Goal: Task Accomplishment & Management: Use online tool/utility

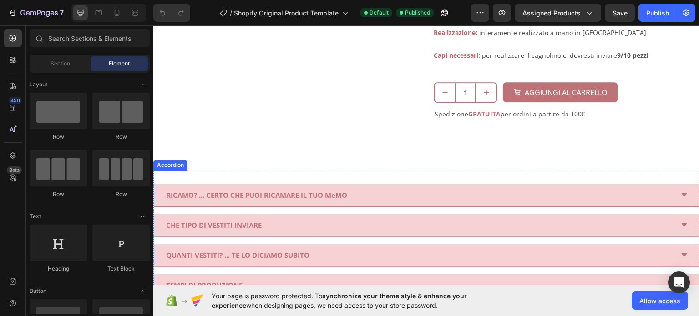
scroll to position [364, 0]
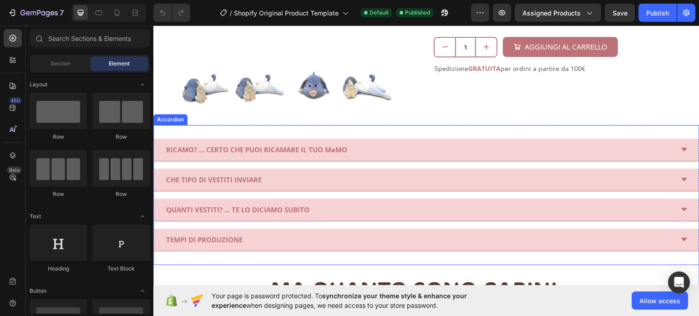
click at [374, 147] on div "RICAMO? ... CERTO CHE PUOI RICAMARE IL TUO MeMO" at bounding box center [419, 149] width 509 height 15
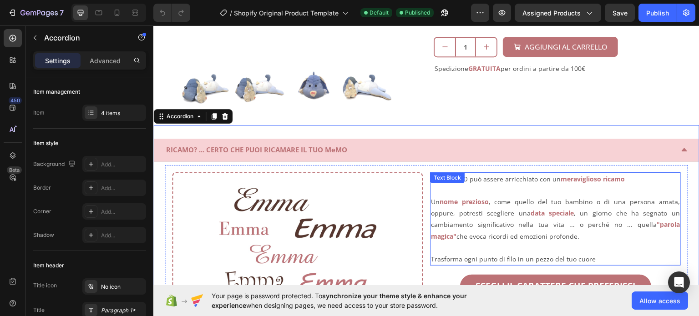
click at [523, 174] on p "Ogni MeMO può assere arricchiato con un meraviglioso ricamo" at bounding box center [555, 178] width 249 height 11
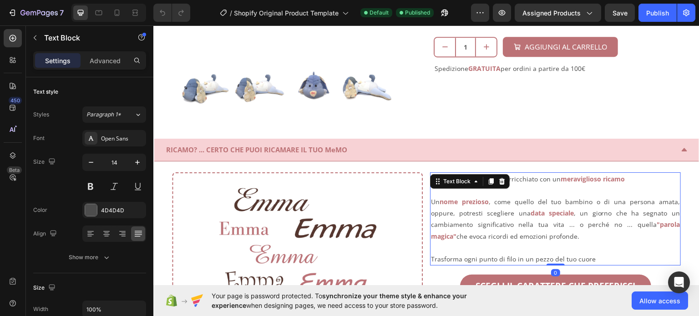
click at [524, 174] on p "Ogni MeMO può assere arricchiato con un meraviglioso ricamo" at bounding box center [555, 178] width 249 height 11
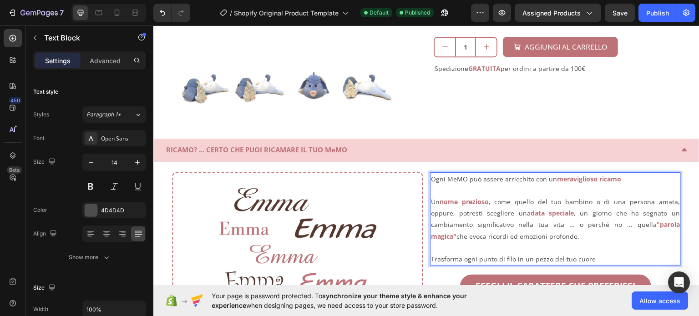
click at [489, 188] on p "Rich Text Editor. Editing area: main" at bounding box center [555, 189] width 249 height 11
click at [482, 177] on p "Ogni MeMO può assere arricchito con un meraviglioso ricamo" at bounding box center [555, 178] width 249 height 11
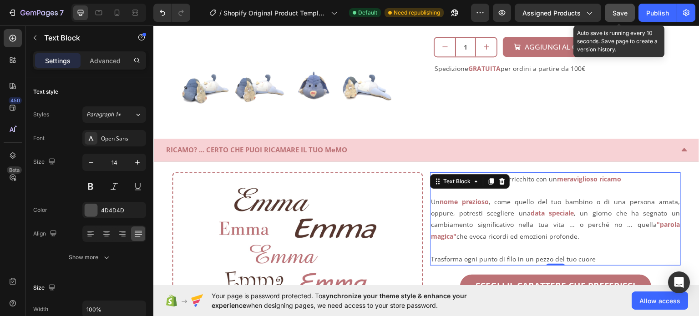
click at [629, 17] on button "Save" at bounding box center [620, 13] width 30 height 18
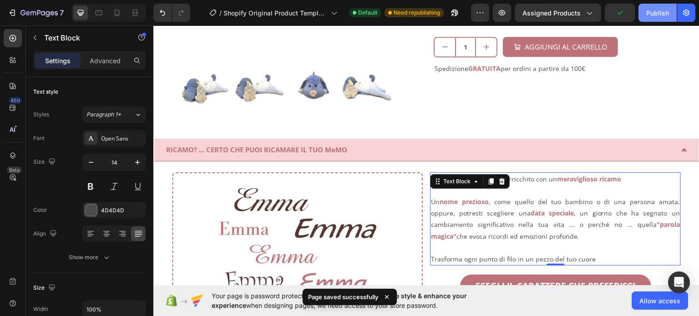
click at [645, 14] on button "Publish" at bounding box center [657, 13] width 38 height 18
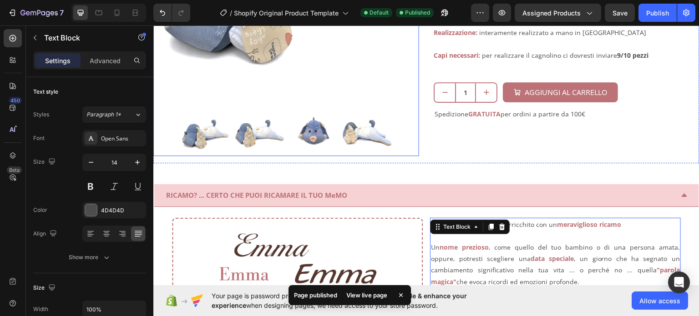
scroll to position [273, 0]
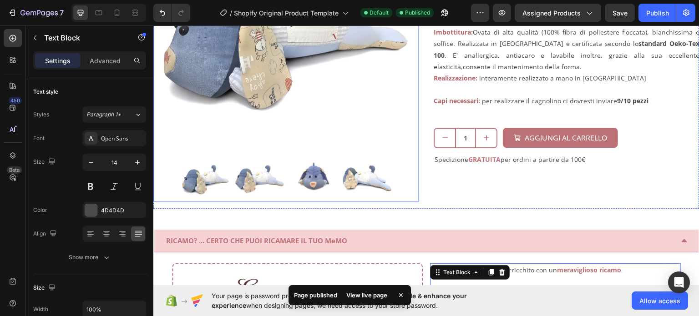
click at [382, 176] on img at bounding box center [367, 176] width 50 height 50
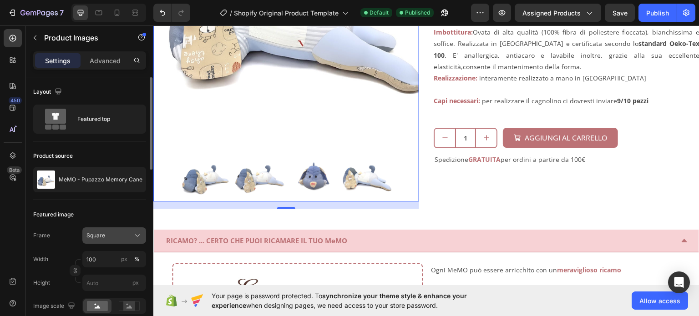
scroll to position [45, 0]
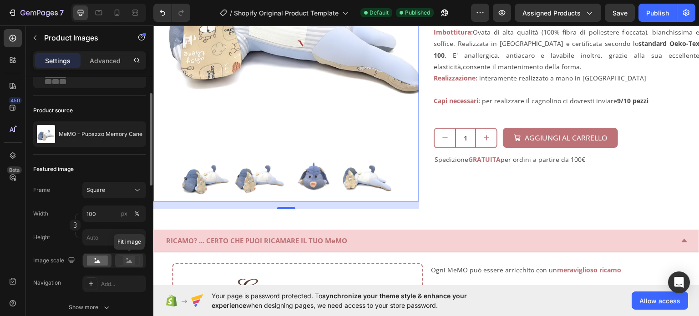
click at [131, 258] on rect at bounding box center [129, 260] width 12 height 9
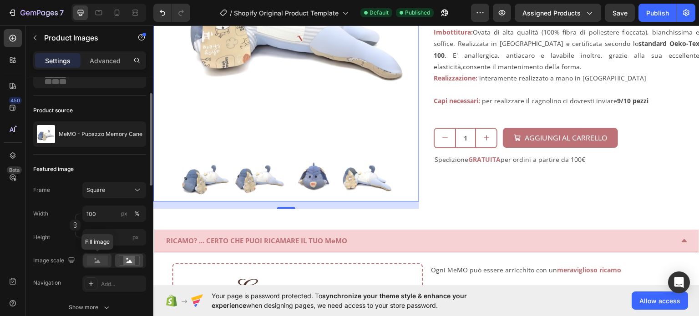
click at [103, 259] on rect at bounding box center [97, 261] width 21 height 10
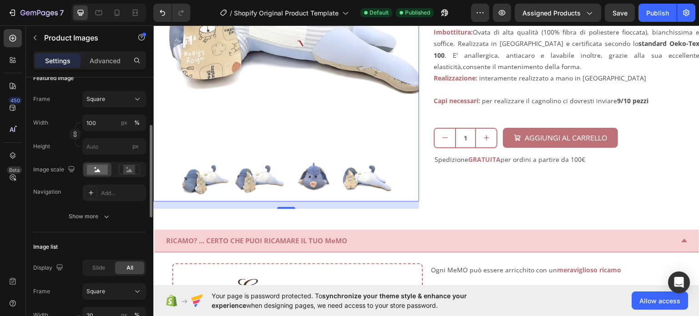
scroll to position [91, 0]
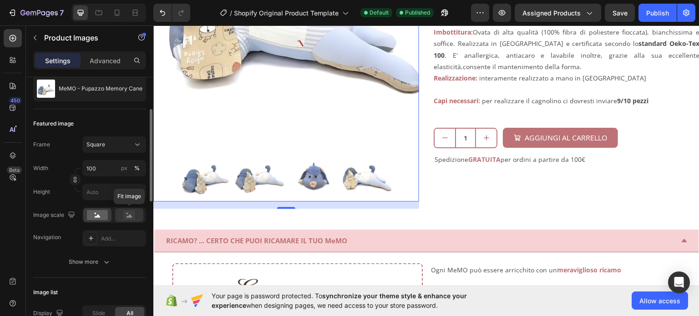
click at [138, 214] on icon at bounding box center [129, 215] width 21 height 10
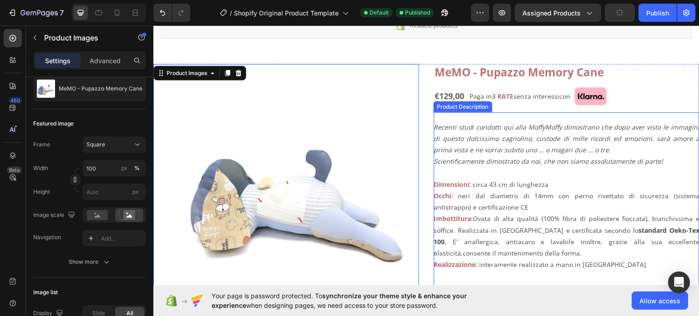
scroll to position [182, 0]
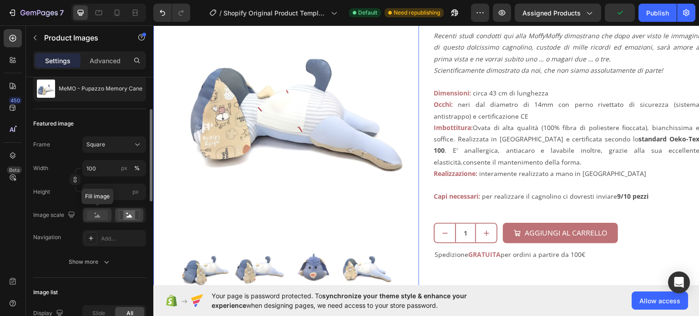
click at [102, 221] on div at bounding box center [97, 215] width 28 height 14
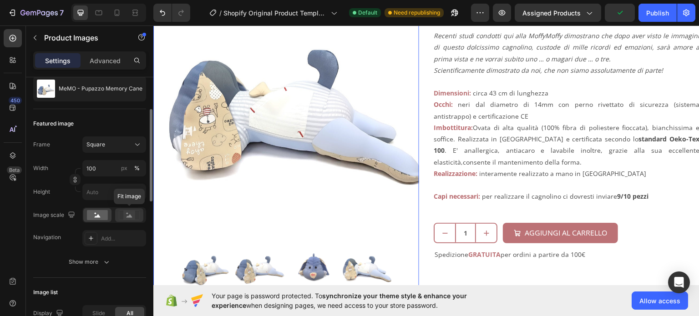
click at [129, 219] on rect at bounding box center [129, 215] width 12 height 9
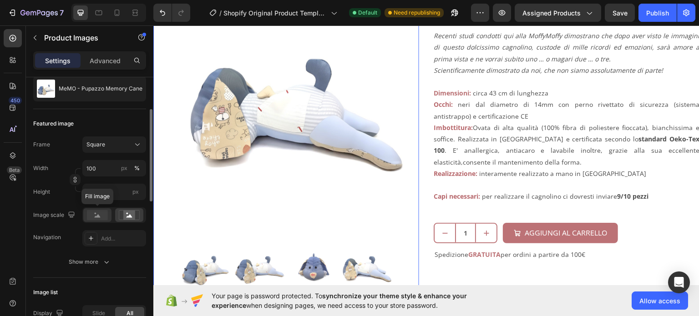
click at [96, 218] on rect at bounding box center [97, 215] width 21 height 10
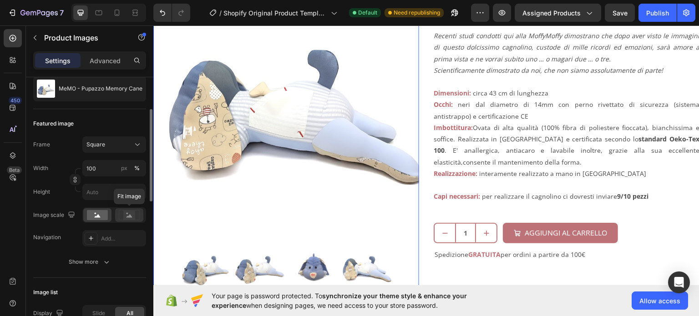
click at [137, 218] on icon at bounding box center [129, 215] width 21 height 10
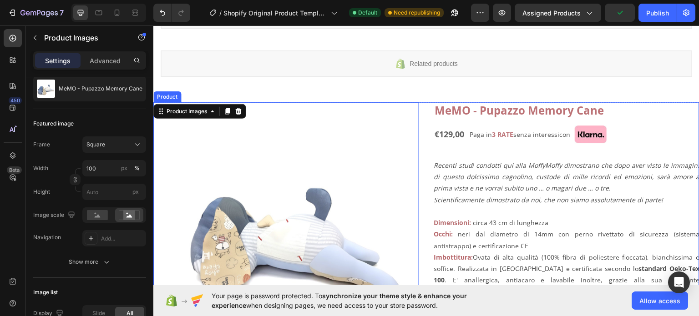
scroll to position [45, 0]
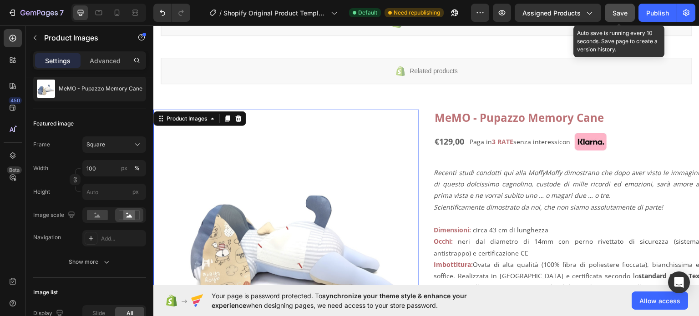
click at [621, 8] on div "Save" at bounding box center [619, 13] width 15 height 10
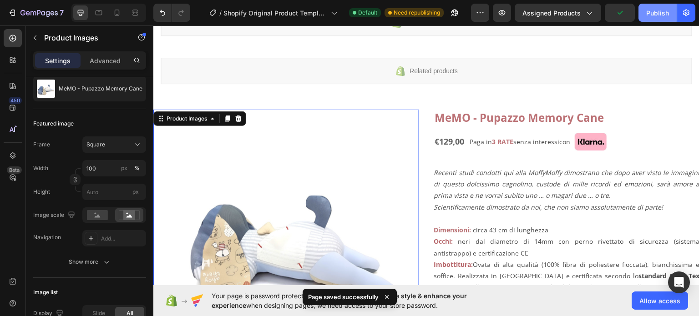
click at [659, 12] on div "Publish" at bounding box center [657, 13] width 23 height 10
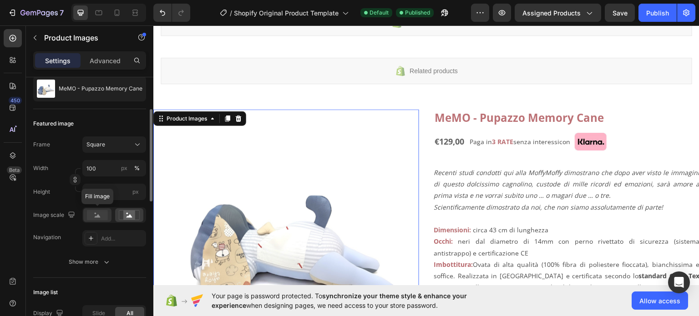
click at [104, 214] on rect at bounding box center [97, 215] width 21 height 10
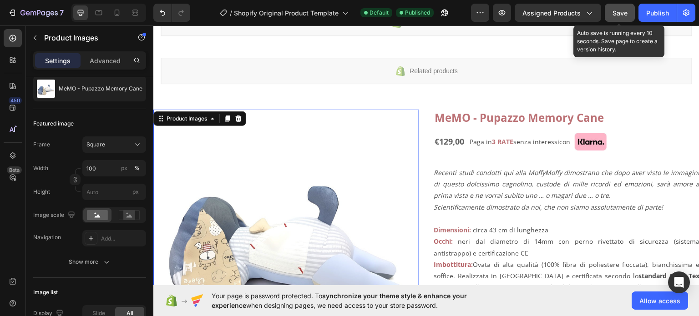
click at [623, 7] on button "Save" at bounding box center [620, 13] width 30 height 18
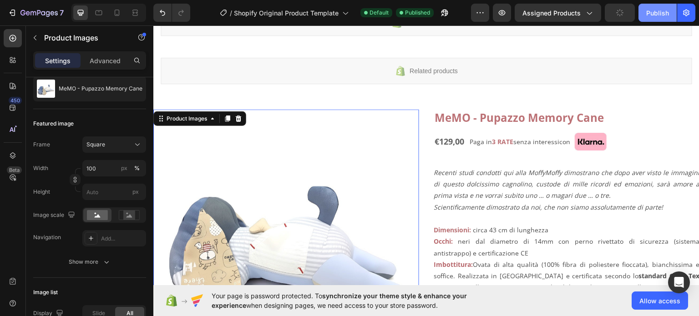
click at [648, 11] on div "Publish" at bounding box center [657, 13] width 23 height 10
click at [131, 216] on icon at bounding box center [129, 215] width 6 height 3
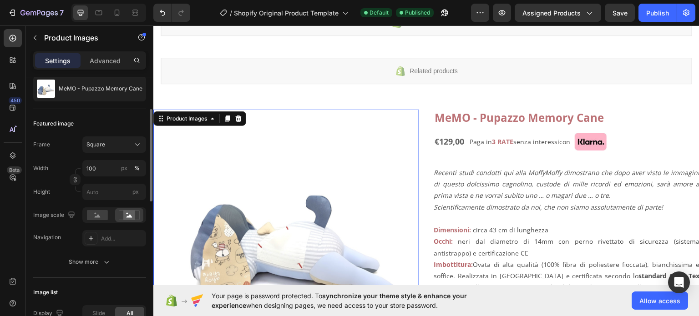
scroll to position [136, 0]
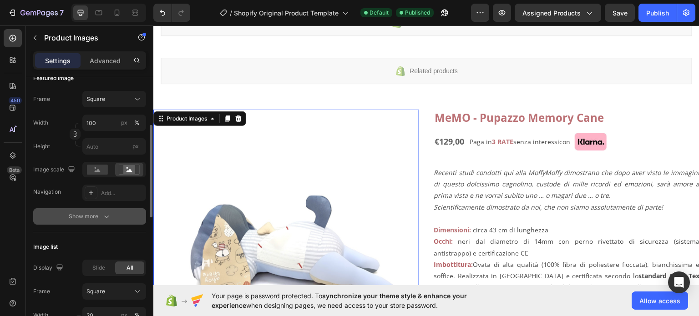
click at [111, 217] on button "Show more" at bounding box center [89, 216] width 113 height 16
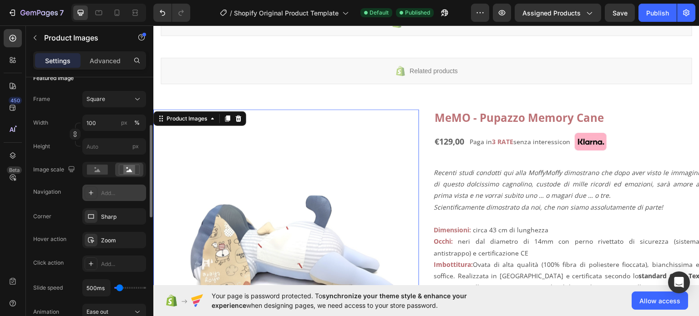
click at [91, 193] on icon at bounding box center [90, 192] width 7 height 7
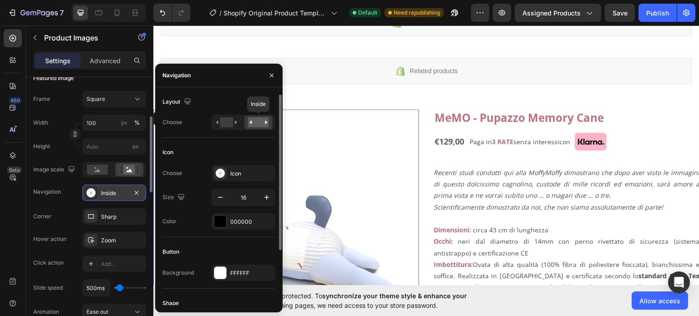
click at [263, 127] on div at bounding box center [258, 123] width 28 height 14
click at [228, 129] on div at bounding box center [244, 122] width 64 height 15
drag, startPoint x: 227, startPoint y: 123, endPoint x: 240, endPoint y: 123, distance: 12.3
click at [227, 123] on rect at bounding box center [226, 122] width 13 height 10
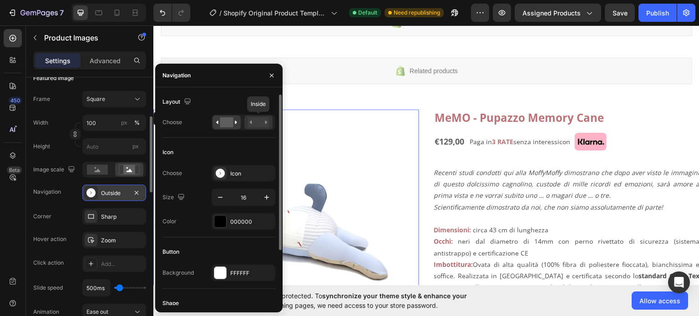
click at [257, 123] on rect at bounding box center [258, 122] width 21 height 10
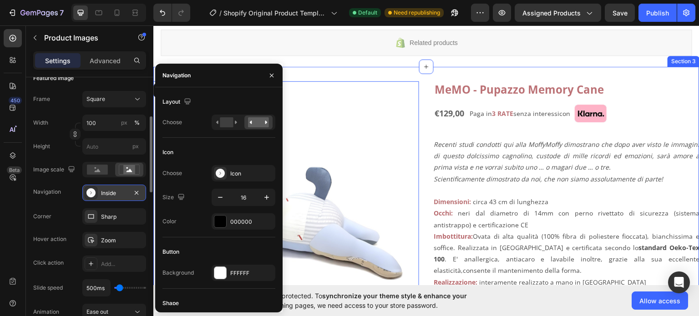
click at [434, 95] on div "MeMO - Pupazzo Memory Cane Product Title €129,00 Product Price Product Price Pa…" at bounding box center [566, 244] width 266 height 327
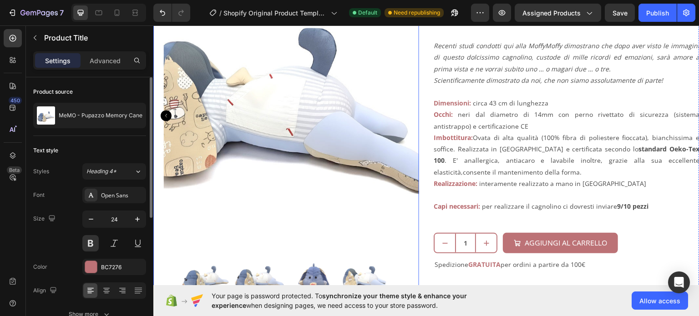
scroll to position [182, 0]
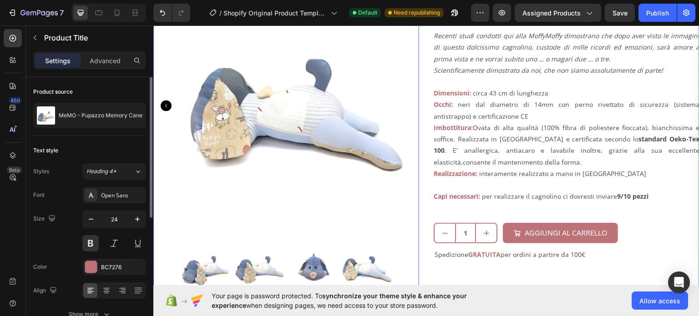
click at [170, 103] on icon "Carousel Back Arrow" at bounding box center [166, 105] width 11 height 11
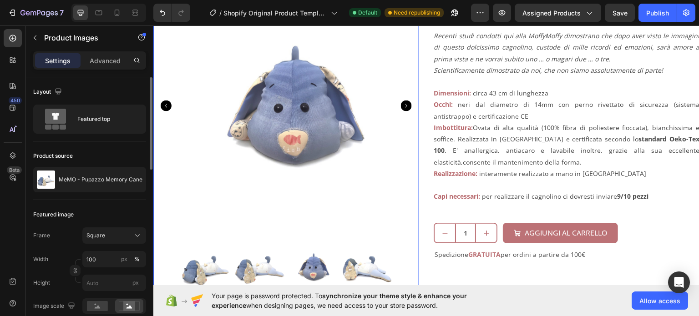
click at [171, 101] on icon "Carousel Back Arrow" at bounding box center [166, 105] width 11 height 11
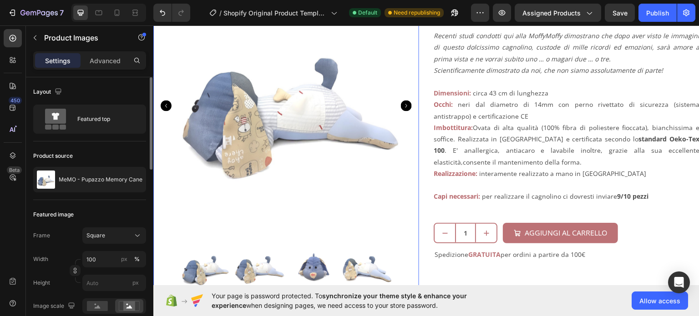
click at [170, 101] on icon "Carousel Back Arrow" at bounding box center [166, 105] width 11 height 11
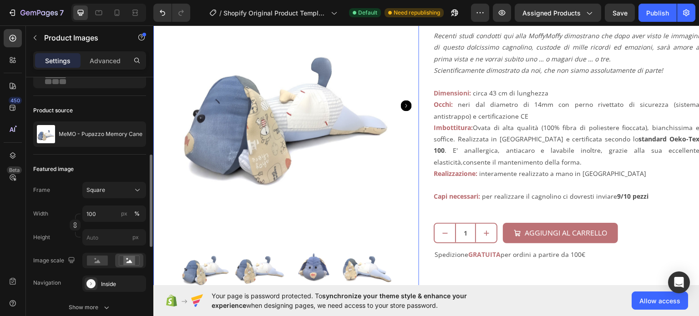
scroll to position [91, 0]
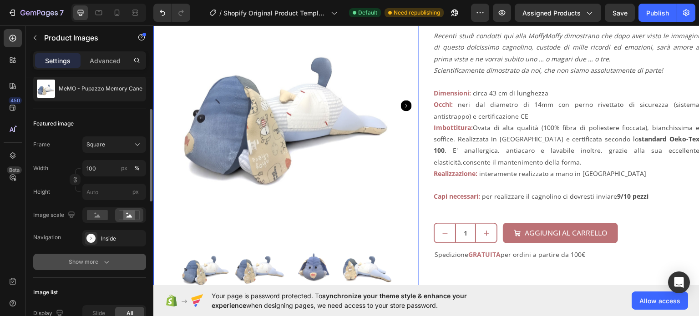
click at [105, 260] on icon "button" at bounding box center [106, 261] width 9 height 9
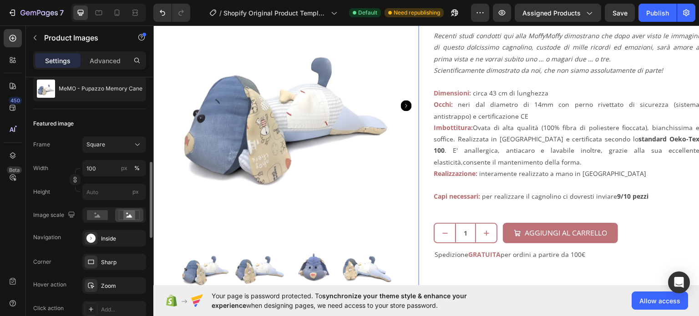
scroll to position [136, 0]
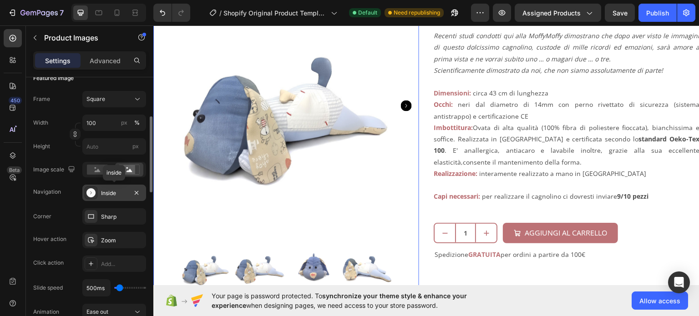
click at [94, 197] on div at bounding box center [91, 192] width 13 height 13
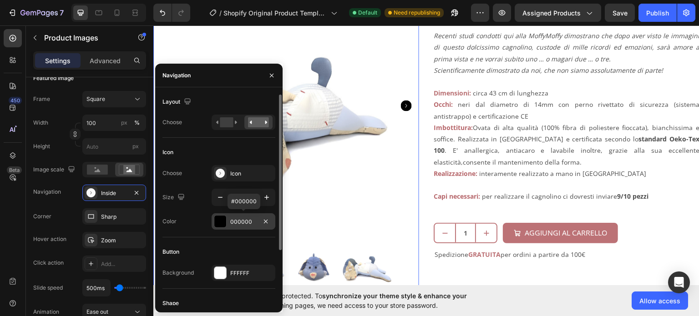
click at [222, 222] on div at bounding box center [220, 222] width 12 height 12
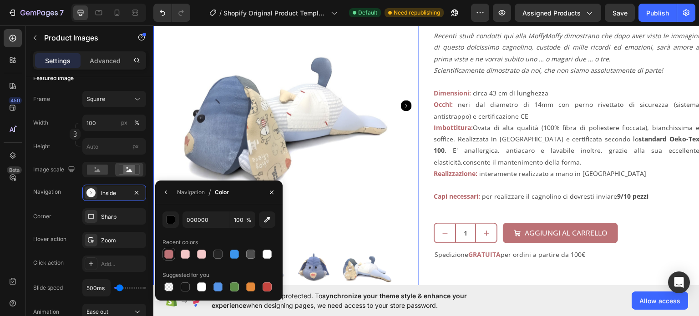
click at [171, 253] on div at bounding box center [168, 254] width 9 height 9
click at [191, 254] on div at bounding box center [185, 254] width 13 height 13
click at [169, 253] on div at bounding box center [168, 254] width 9 height 9
type input "BC7276"
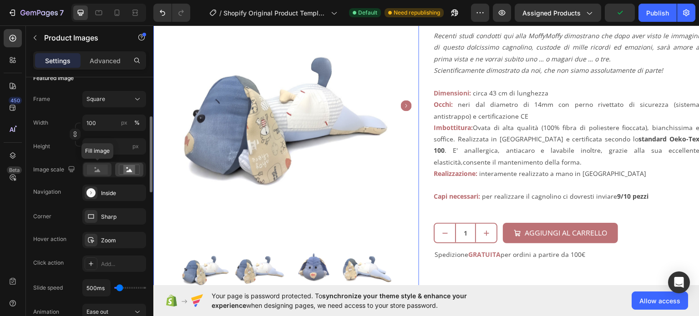
click at [100, 169] on rect at bounding box center [97, 170] width 21 height 10
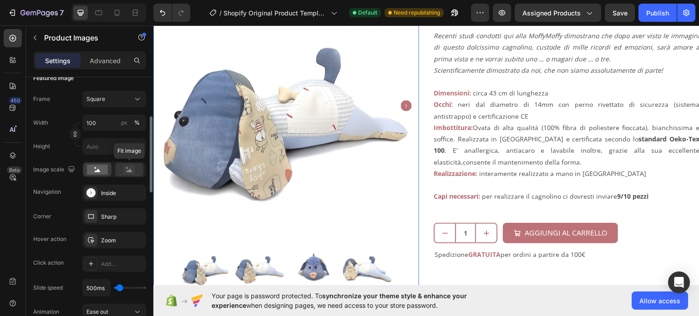
click at [130, 171] on icon at bounding box center [129, 170] width 6 height 3
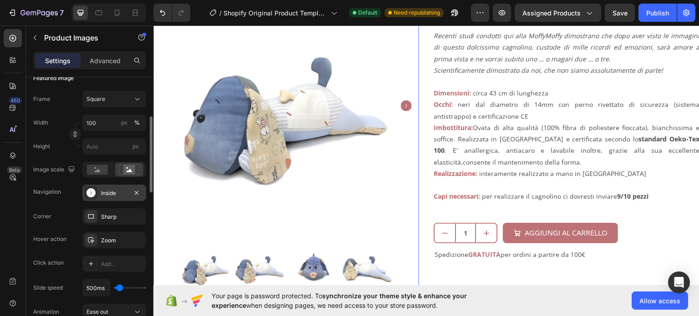
click at [116, 196] on div "Inside" at bounding box center [114, 193] width 64 height 16
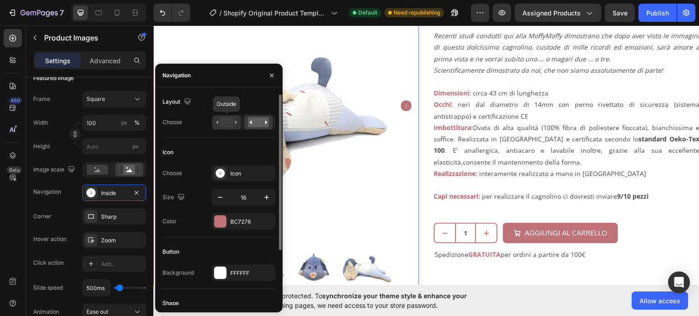
click at [225, 125] on rect at bounding box center [226, 122] width 13 height 10
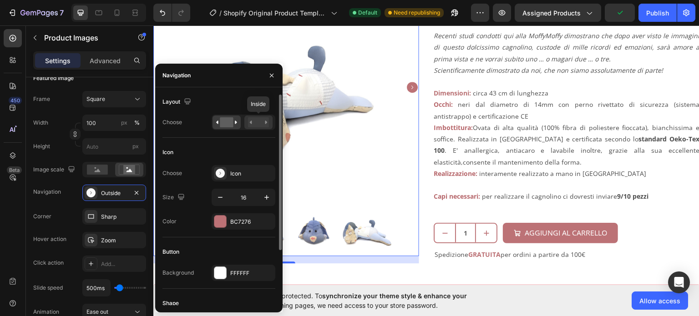
click at [252, 123] on rect at bounding box center [258, 122] width 21 height 10
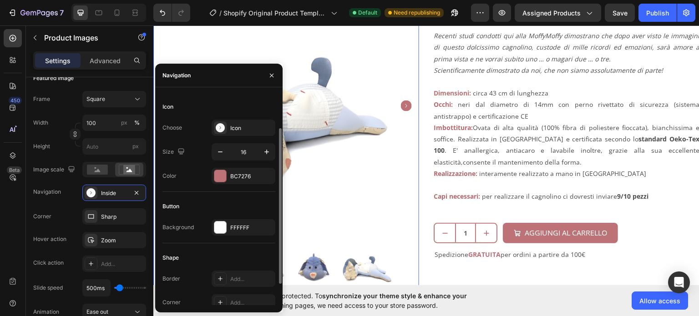
scroll to position [74, 0]
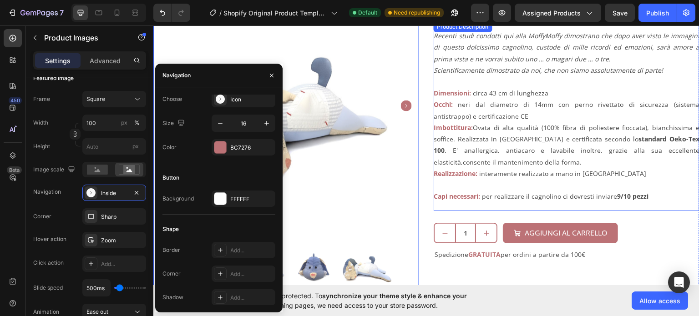
click at [436, 81] on div "Recenti studi condotti qui alla MoffyMoffy dimostrano che dopo aver visto le im…" at bounding box center [566, 116] width 266 height 172
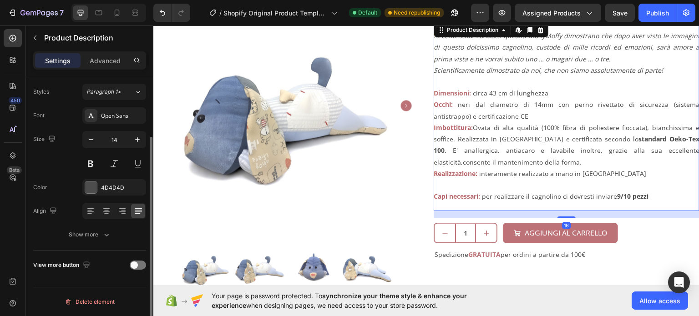
scroll to position [0, 0]
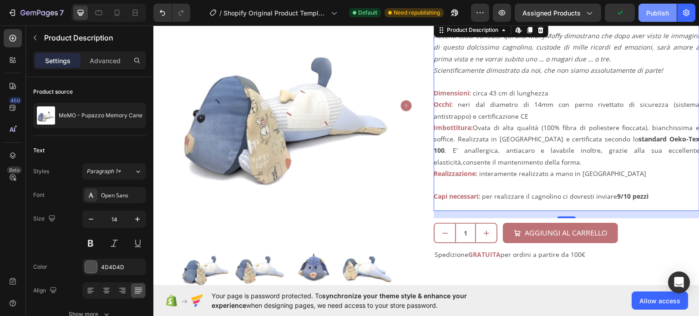
click at [644, 15] on button "Publish" at bounding box center [657, 13] width 38 height 18
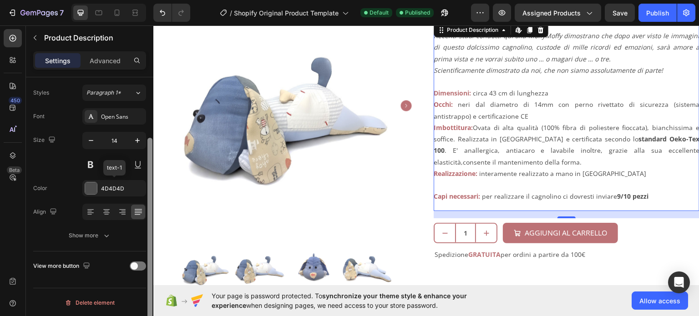
scroll to position [33, 0]
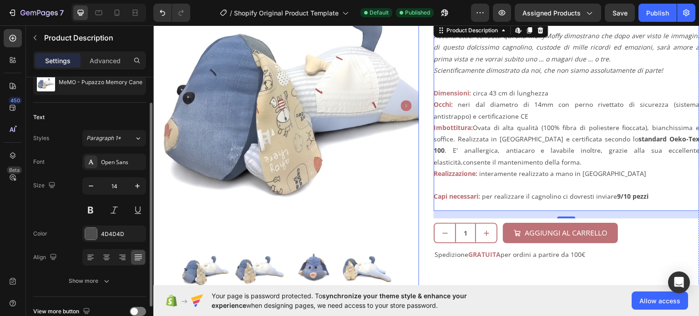
click at [224, 154] on img at bounding box center [286, 105] width 266 height 266
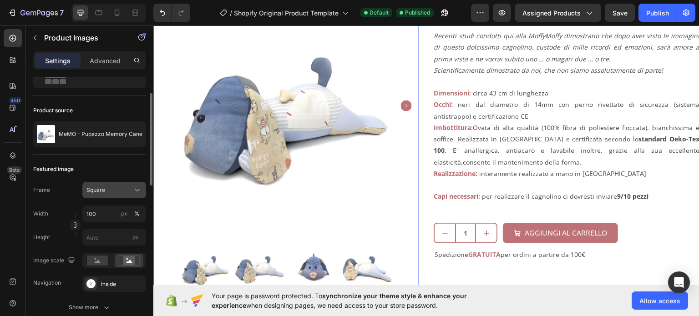
scroll to position [91, 0]
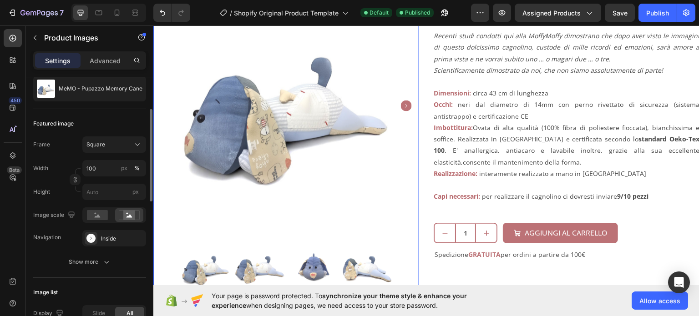
drag, startPoint x: 136, startPoint y: 235, endPoint x: 121, endPoint y: 222, distance: 19.0
click at [0, 0] on icon "button" at bounding box center [0, 0] width 0 height 0
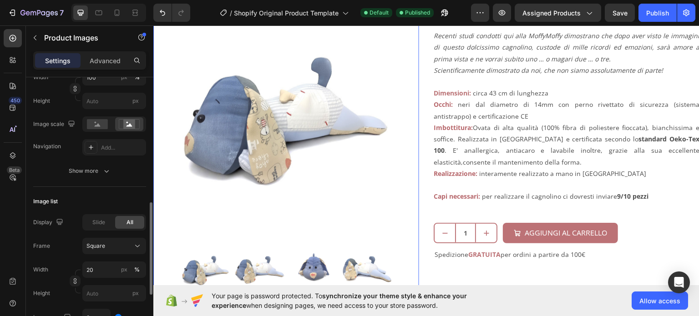
scroll to position [227, 0]
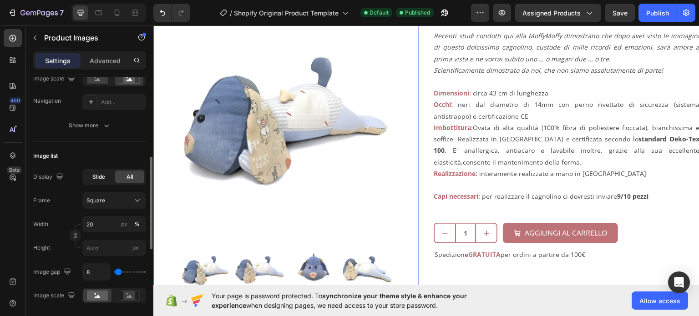
click at [100, 176] on span "Slide" at bounding box center [98, 177] width 13 height 8
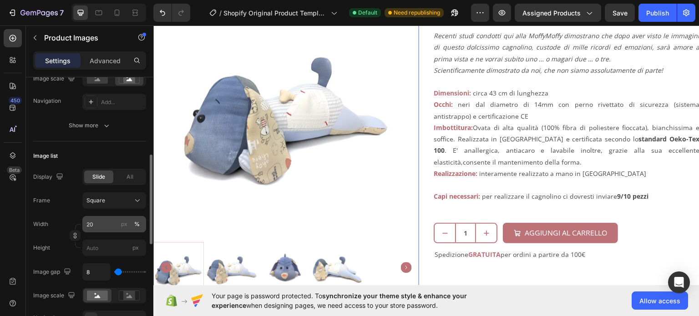
scroll to position [273, 0]
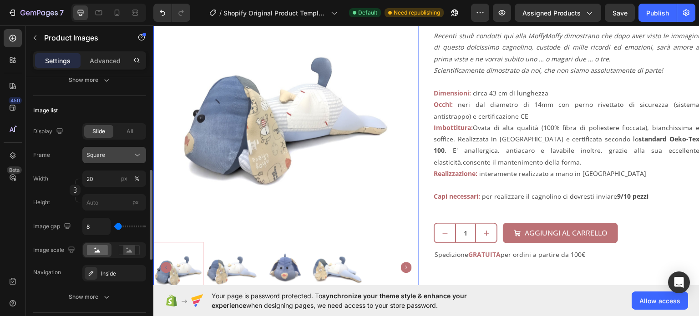
click at [114, 154] on div "Square" at bounding box center [108, 155] width 45 height 8
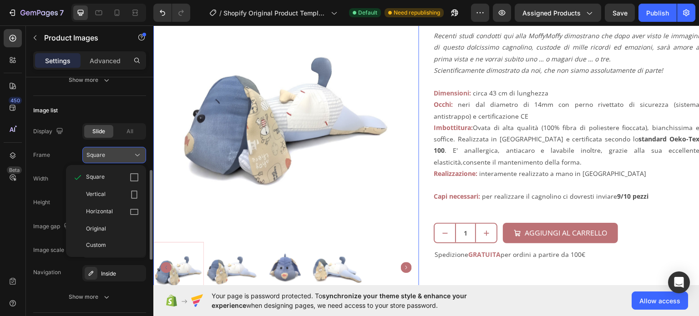
click at [115, 154] on div "Square" at bounding box center [108, 155] width 45 height 8
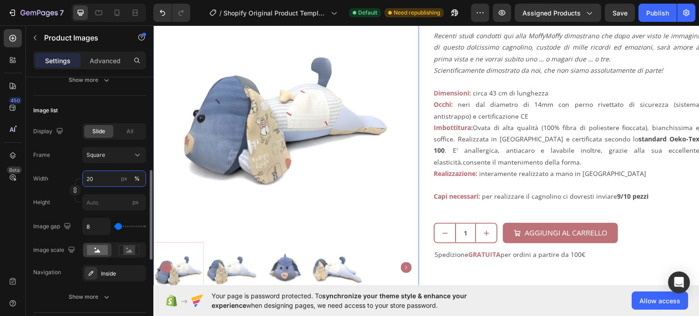
click at [104, 175] on input "20" at bounding box center [114, 179] width 64 height 16
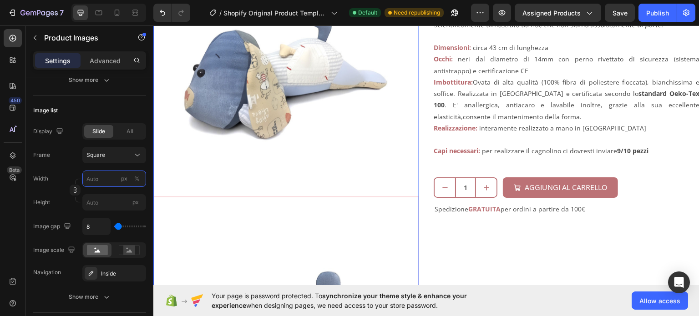
scroll to position [318, 0]
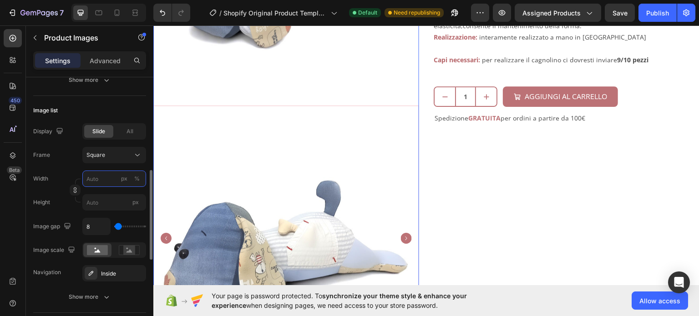
click at [105, 177] on input "px %" at bounding box center [114, 179] width 64 height 16
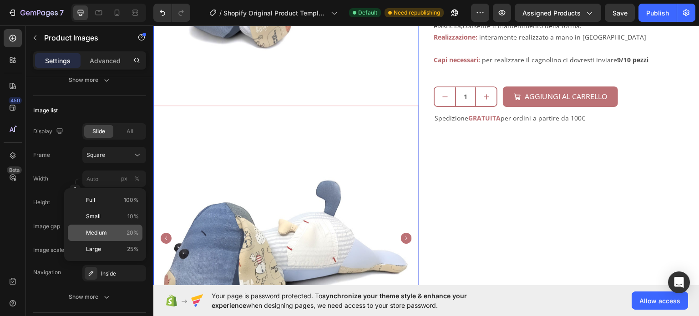
click at [96, 233] on span "Medium" at bounding box center [96, 233] width 21 height 8
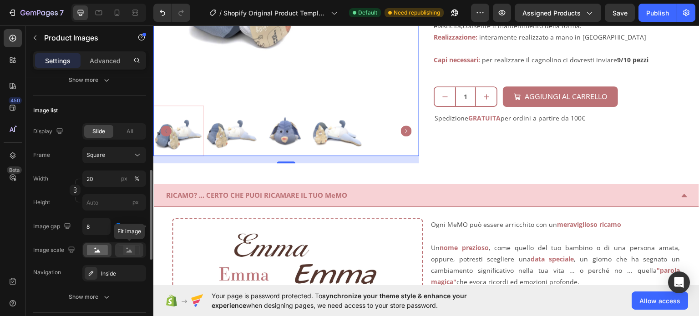
click at [131, 255] on div at bounding box center [129, 250] width 28 height 14
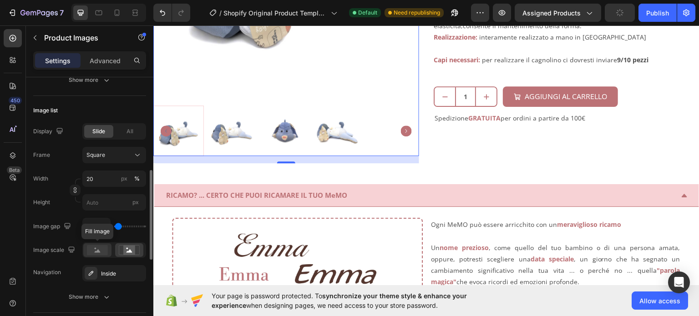
click at [89, 256] on div at bounding box center [97, 250] width 28 height 14
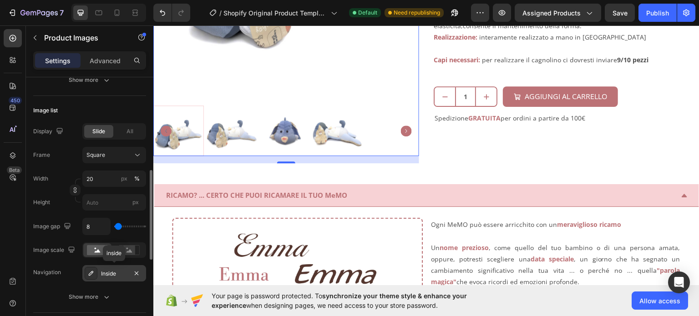
click at [121, 272] on div "Inside" at bounding box center [114, 274] width 26 height 8
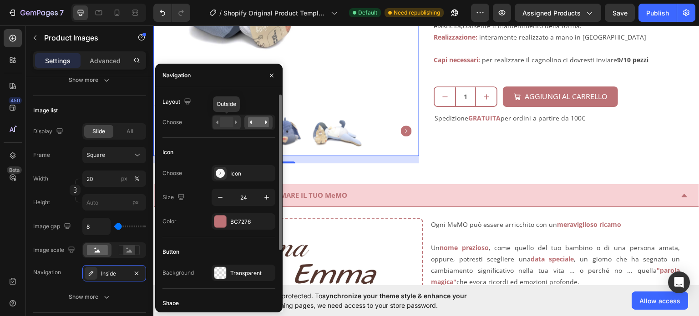
click at [232, 121] on rect at bounding box center [226, 122] width 13 height 10
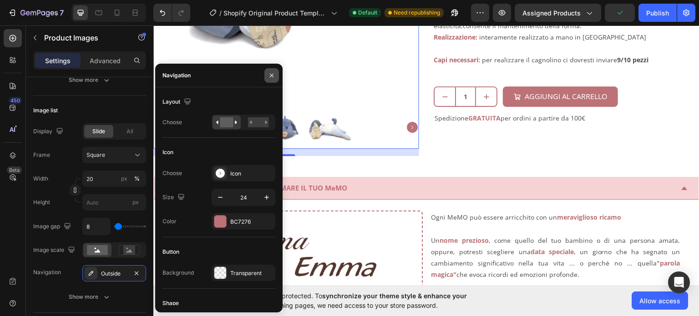
click at [275, 72] on button "button" at bounding box center [271, 75] width 15 height 15
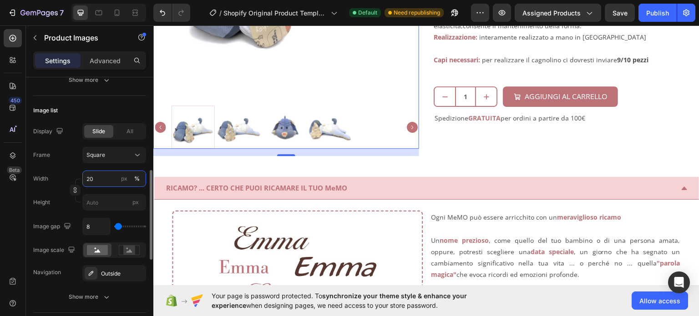
click at [90, 177] on input "20" at bounding box center [114, 179] width 64 height 16
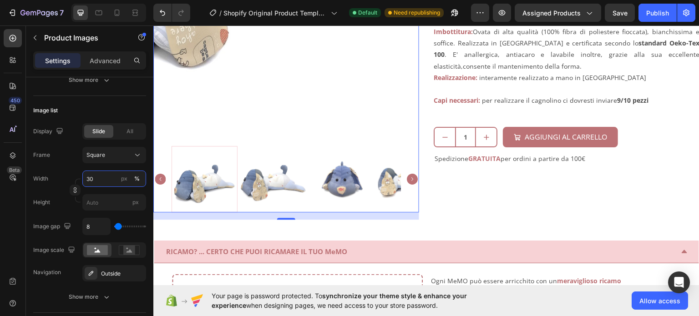
scroll to position [227, 0]
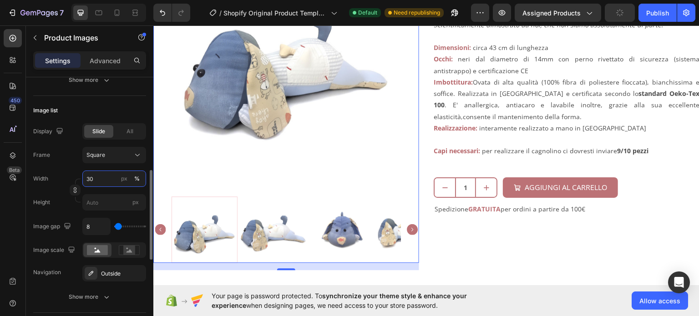
type input "30"
type input "17"
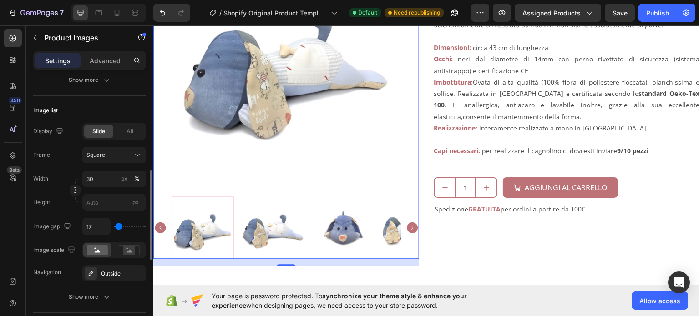
type input "9"
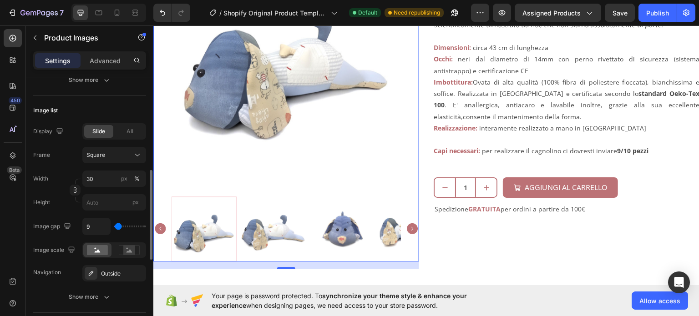
type input "0"
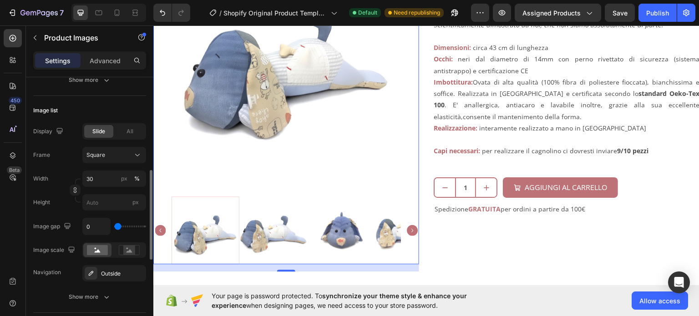
type input "0"
click at [117, 226] on input "range" at bounding box center [130, 227] width 32 height 2
click at [104, 222] on input "0" at bounding box center [96, 226] width 27 height 16
type input "1"
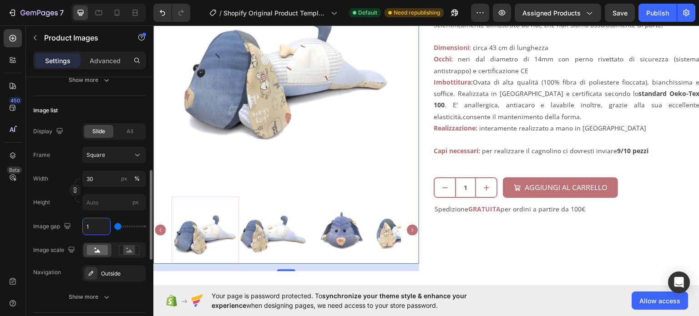
type input "10"
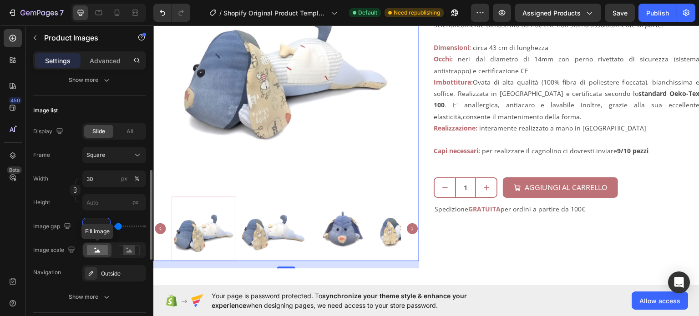
scroll to position [318, 0]
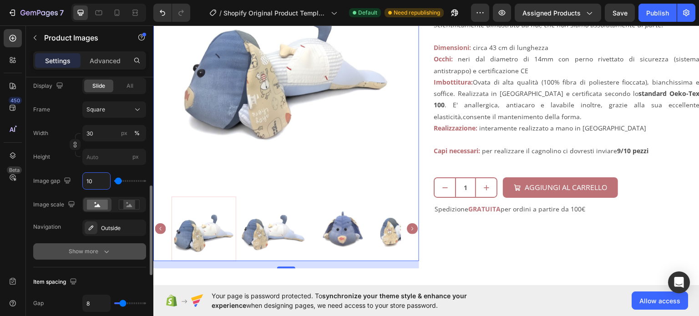
type input "10"
click at [106, 251] on icon "button" at bounding box center [106, 251] width 9 height 9
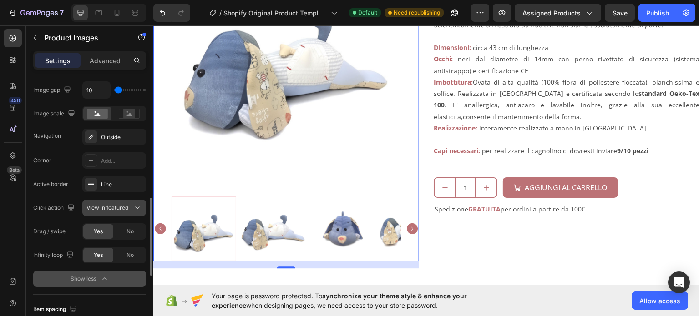
scroll to position [364, 0]
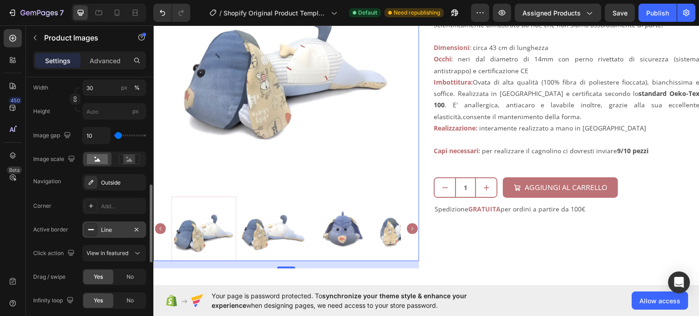
click at [93, 229] on rect at bounding box center [91, 229] width 6 height 1
click at [71, 211] on div "Corner Add..." at bounding box center [89, 206] width 113 height 16
click at [113, 226] on div "Line" at bounding box center [114, 230] width 26 height 8
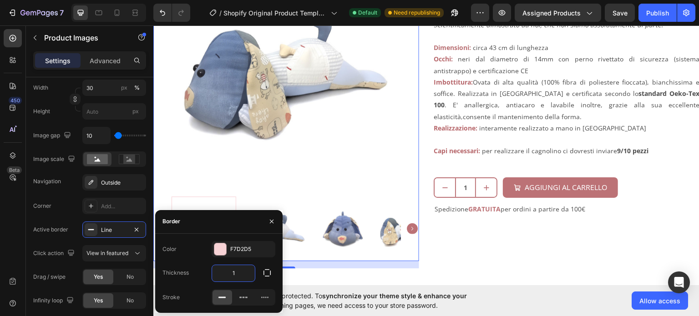
click at [237, 276] on input "1" at bounding box center [233, 273] width 43 height 16
type input "2"
click at [223, 252] on div at bounding box center [220, 249] width 12 height 12
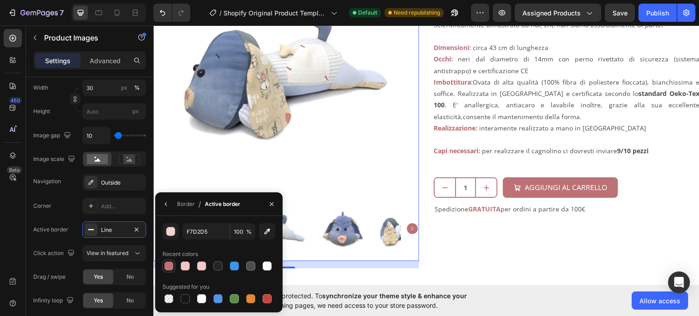
click at [173, 270] on div at bounding box center [168, 266] width 11 height 11
click at [265, 206] on button "button" at bounding box center [271, 204] width 15 height 15
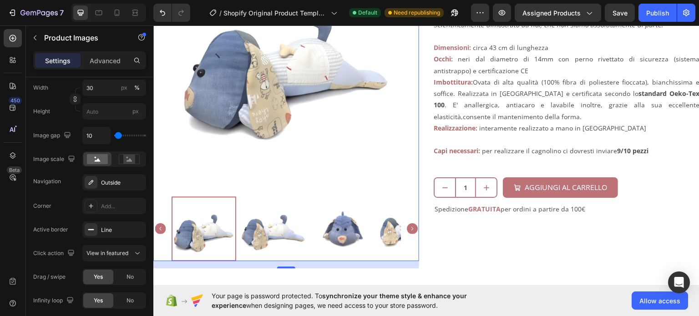
click at [410, 223] on icon "Carousel Next Arrow" at bounding box center [412, 228] width 11 height 11
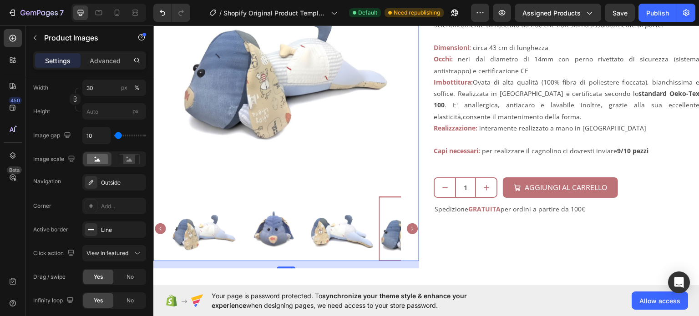
click at [410, 223] on icon "Carousel Next Arrow" at bounding box center [412, 228] width 11 height 11
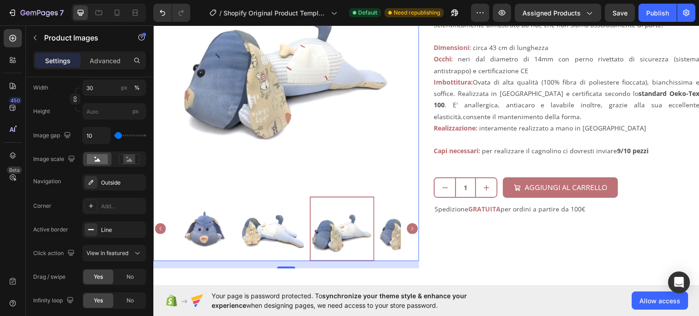
click at [282, 222] on img at bounding box center [273, 228] width 65 height 65
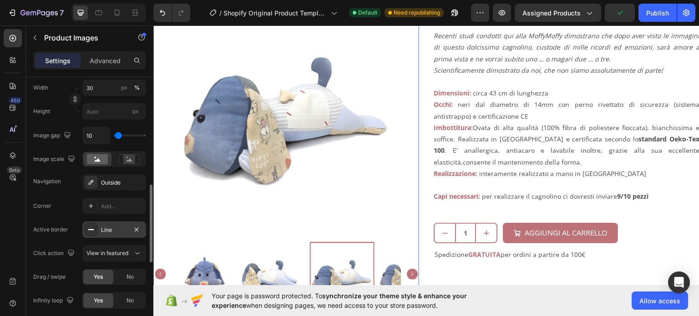
click at [113, 232] on div "Line" at bounding box center [114, 230] width 26 height 8
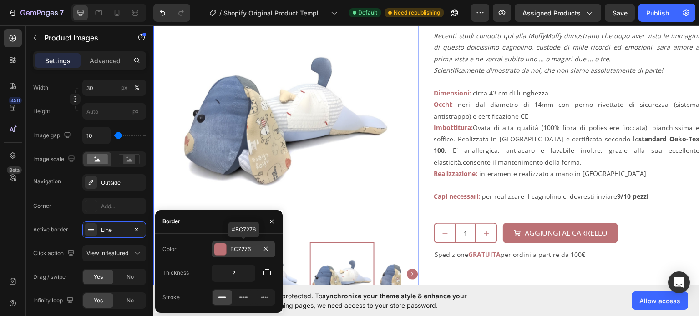
click at [242, 250] on div "BC7276" at bounding box center [243, 249] width 26 height 8
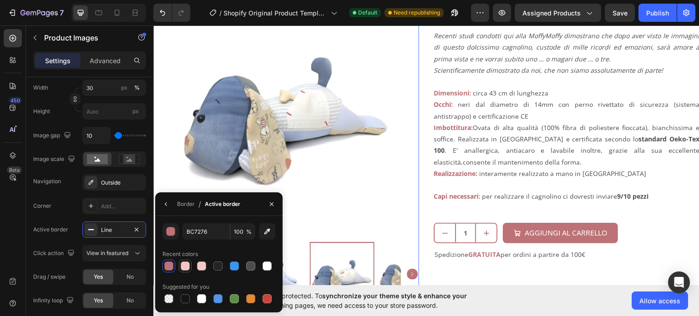
click at [187, 265] on div at bounding box center [185, 266] width 9 height 9
type input "F3C7C8"
click at [277, 201] on button "button" at bounding box center [271, 204] width 15 height 15
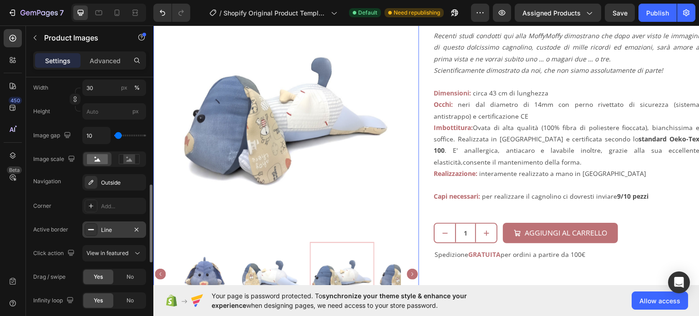
click at [119, 228] on div "Line" at bounding box center [114, 230] width 26 height 8
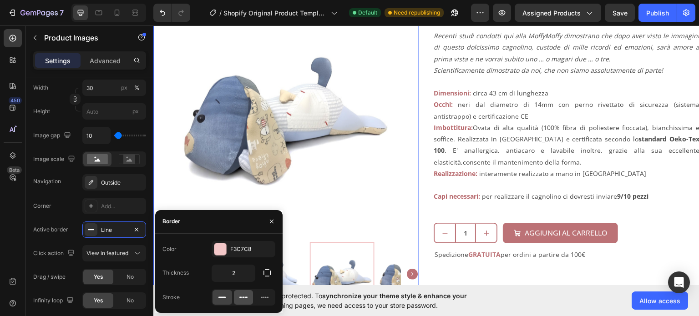
click at [247, 296] on icon at bounding box center [243, 297] width 9 height 9
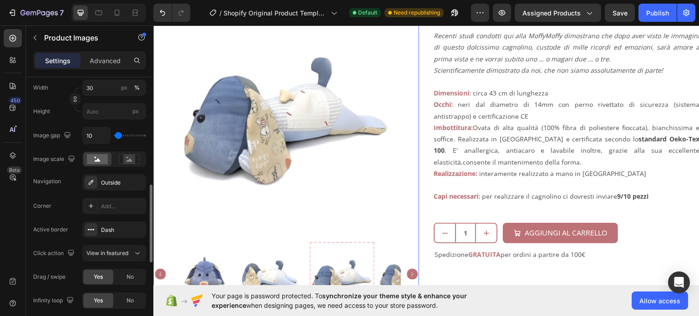
click at [68, 205] on div "Corner Add..." at bounding box center [89, 206] width 113 height 16
click at [106, 251] on span "View in featured" at bounding box center [107, 253] width 42 height 7
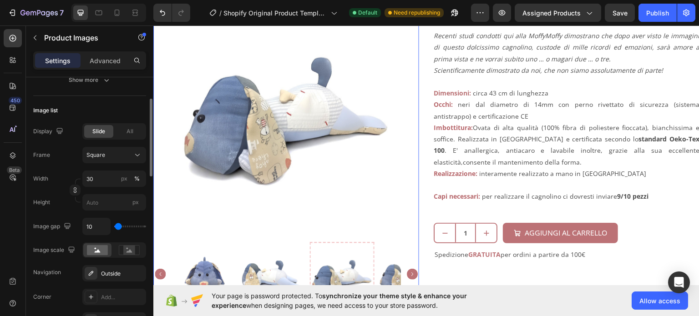
scroll to position [227, 0]
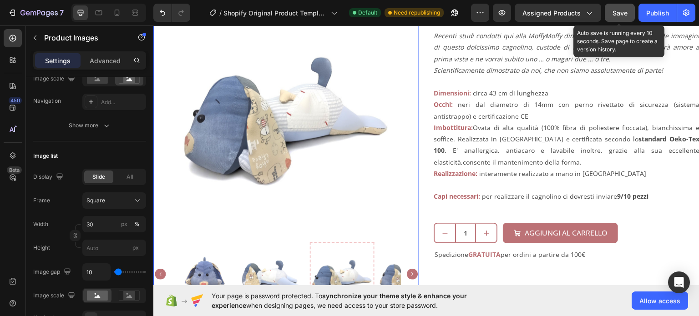
click at [625, 17] on div "Save" at bounding box center [619, 13] width 15 height 10
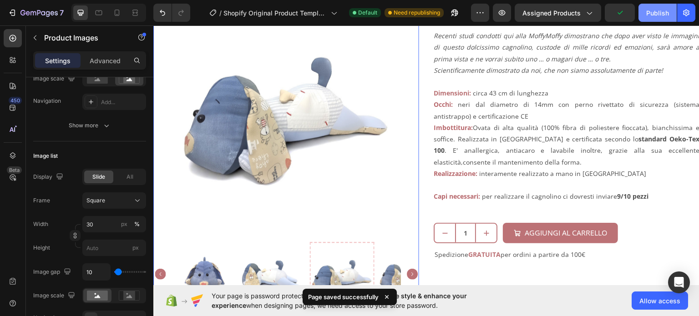
click at [658, 9] on div "Publish" at bounding box center [657, 13] width 23 height 10
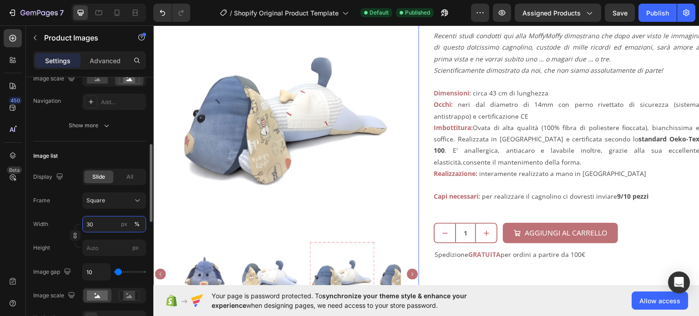
click at [93, 226] on input "30" at bounding box center [114, 224] width 64 height 16
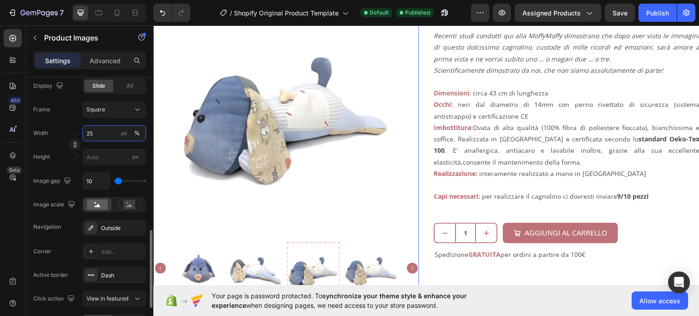
scroll to position [364, 0]
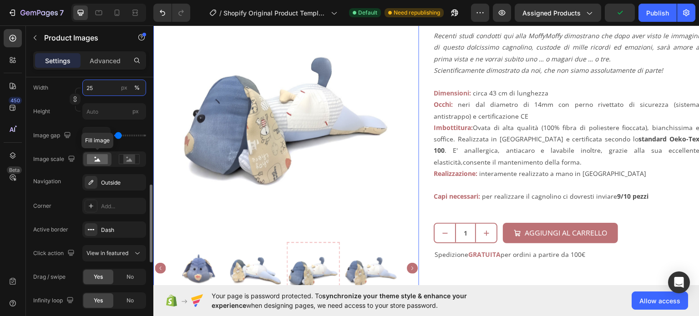
type input "25"
click at [98, 162] on rect at bounding box center [97, 159] width 21 height 10
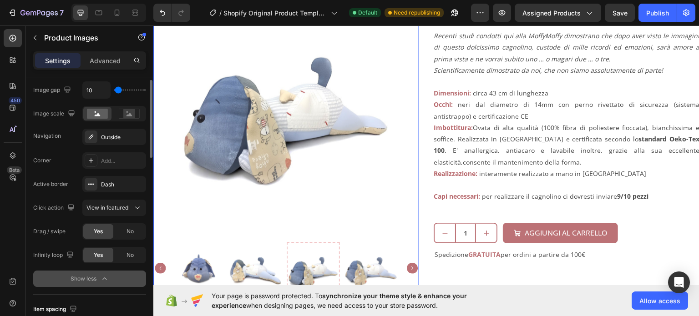
scroll to position [273, 0]
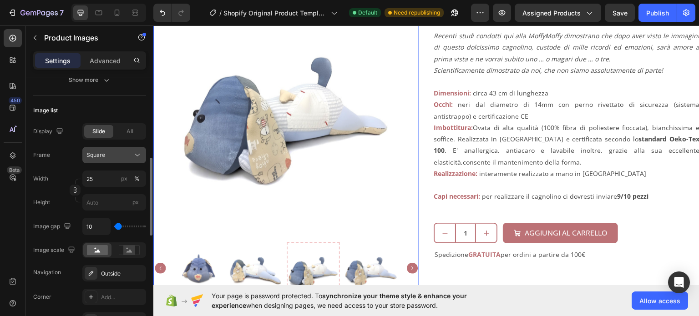
click at [126, 153] on div "Square" at bounding box center [108, 155] width 45 height 8
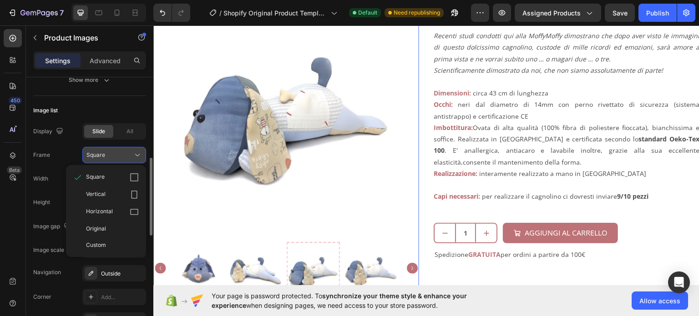
click at [126, 153] on div "Square" at bounding box center [108, 155] width 45 height 8
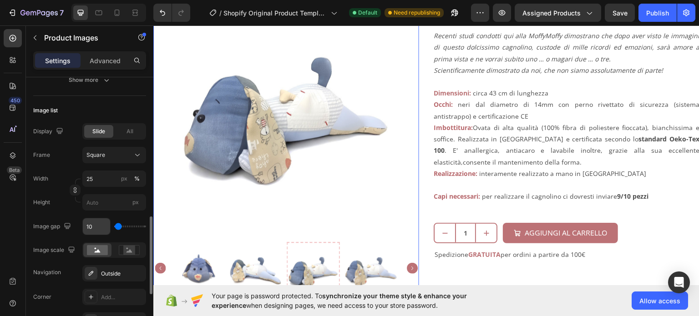
scroll to position [318, 0]
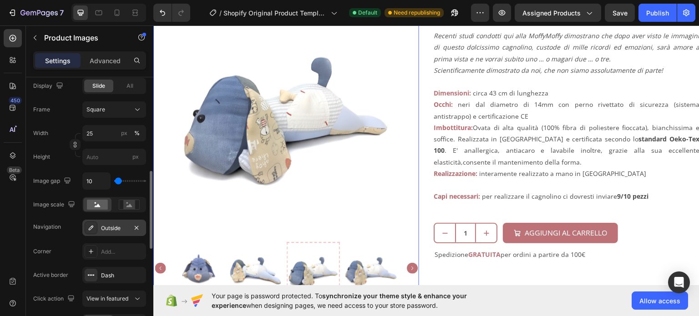
click at [107, 227] on div "Outside" at bounding box center [114, 228] width 26 height 8
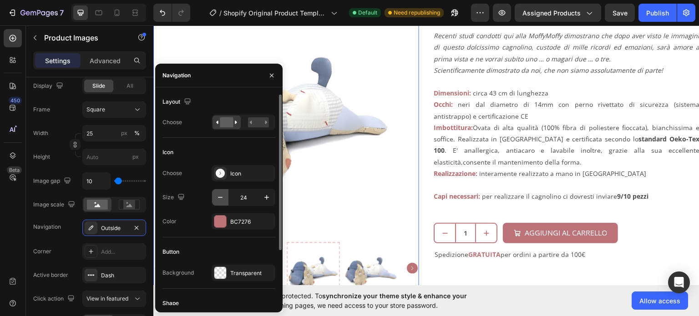
click at [217, 198] on icon "button" at bounding box center [220, 197] width 9 height 9
click at [216, 198] on icon "button" at bounding box center [220, 197] width 9 height 9
click at [266, 196] on icon "button" at bounding box center [266, 197] width 9 height 9
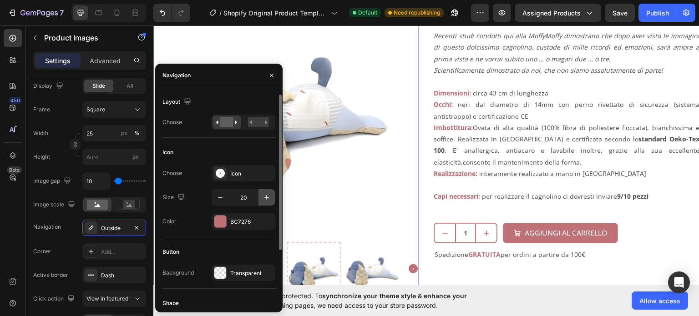
type input "21"
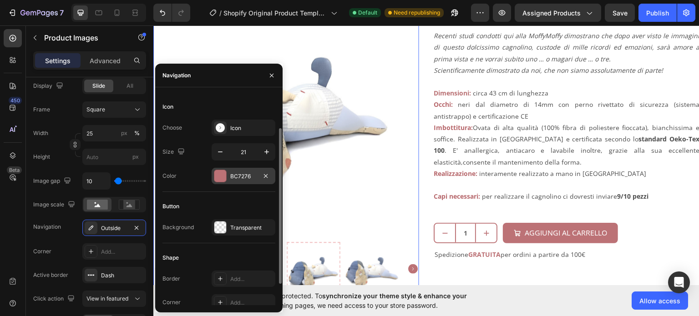
click at [230, 178] on div "BC7276" at bounding box center [243, 176] width 26 height 8
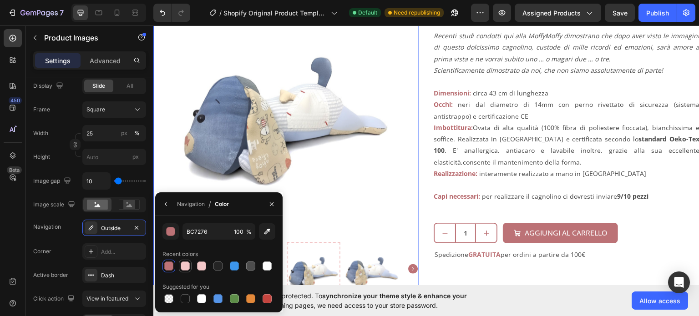
click at [183, 263] on div at bounding box center [185, 266] width 9 height 9
click at [168, 264] on div at bounding box center [168, 266] width 9 height 9
type input "BC7276"
click at [272, 206] on icon "button" at bounding box center [271, 204] width 7 height 7
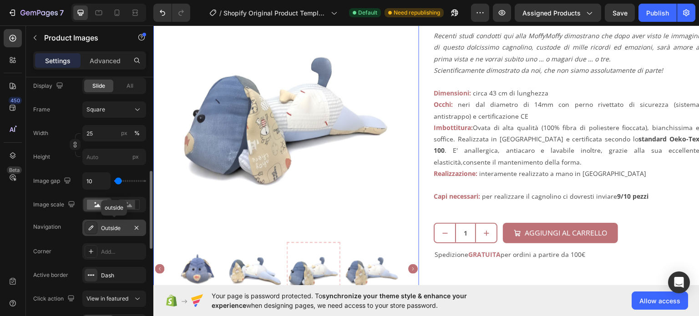
click at [117, 228] on div "Outside" at bounding box center [114, 228] width 26 height 8
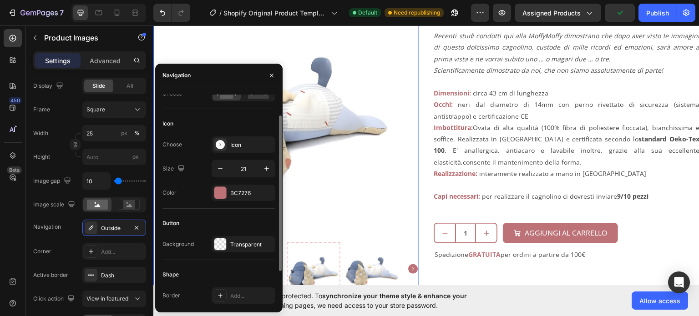
scroll to position [0, 0]
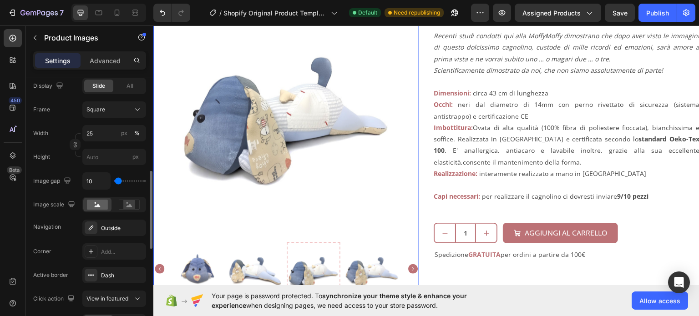
click at [66, 240] on div "Display Slide All Frame Square Width 25 px % Height px Image gap 10 Image scale…" at bounding box center [89, 228] width 113 height 300
click at [90, 250] on icon at bounding box center [90, 251] width 7 height 7
click at [70, 248] on div "Corner Round" at bounding box center [89, 251] width 113 height 16
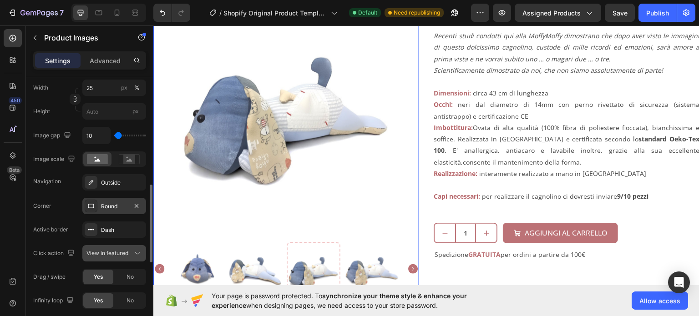
scroll to position [409, 0]
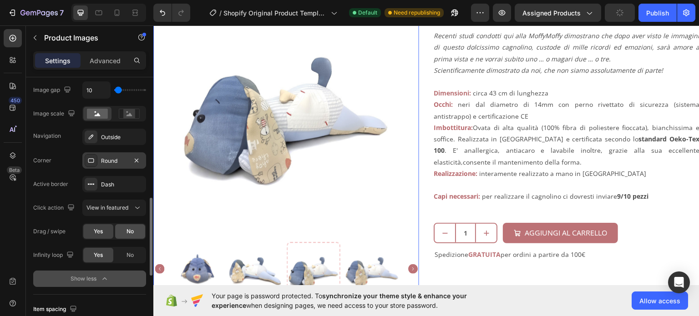
click at [129, 234] on span "No" at bounding box center [129, 231] width 7 height 8
click at [101, 237] on div "Yes" at bounding box center [98, 231] width 30 height 15
click at [140, 252] on div "No" at bounding box center [130, 255] width 30 height 15
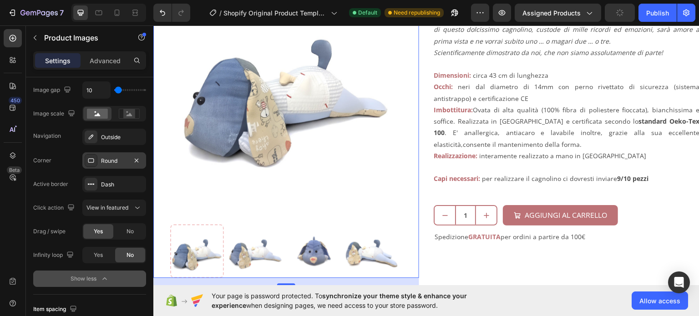
scroll to position [227, 0]
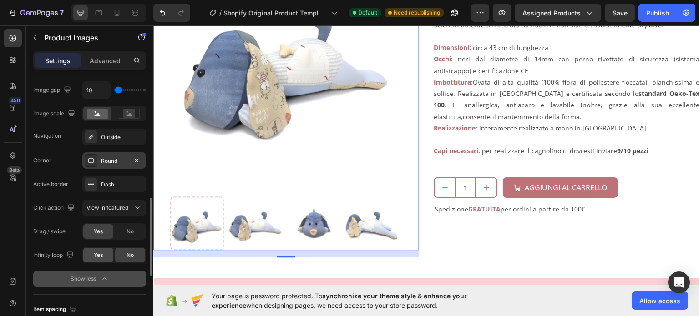
click at [102, 257] on span "Yes" at bounding box center [98, 255] width 9 height 8
click at [122, 254] on div "No" at bounding box center [130, 255] width 30 height 15
click at [108, 252] on div "Yes" at bounding box center [98, 255] width 30 height 15
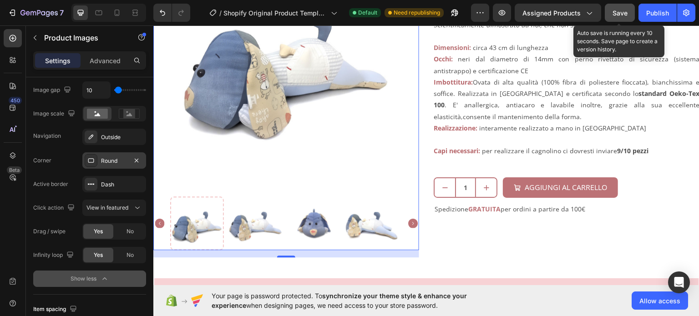
click at [629, 13] on button "Save" at bounding box center [620, 13] width 30 height 18
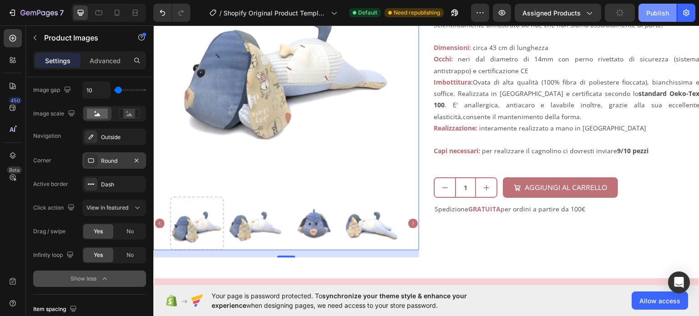
click at [657, 9] on div "Publish" at bounding box center [657, 13] width 23 height 10
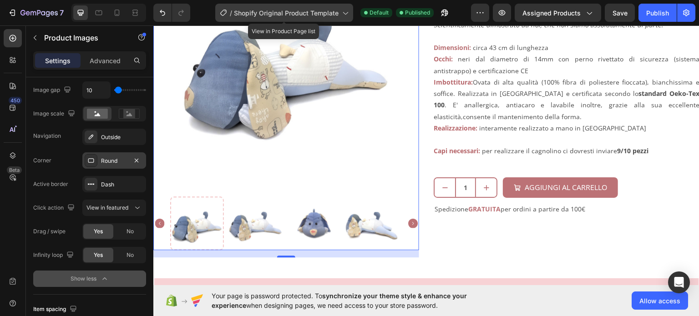
click at [336, 14] on span "Shopify Original Product Template" at bounding box center [286, 13] width 105 height 10
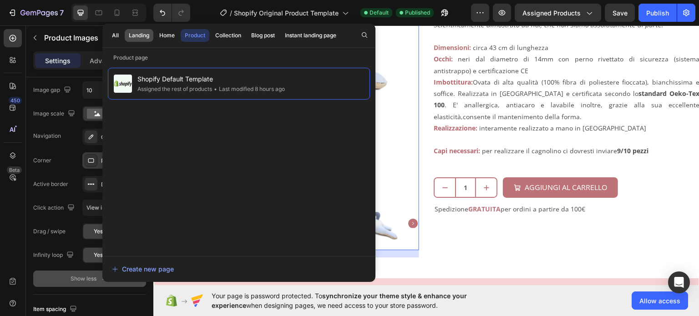
click at [132, 37] on div "Landing" at bounding box center [139, 35] width 20 height 8
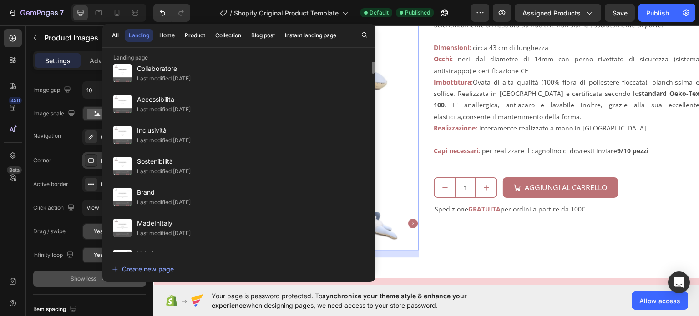
scroll to position [0, 0]
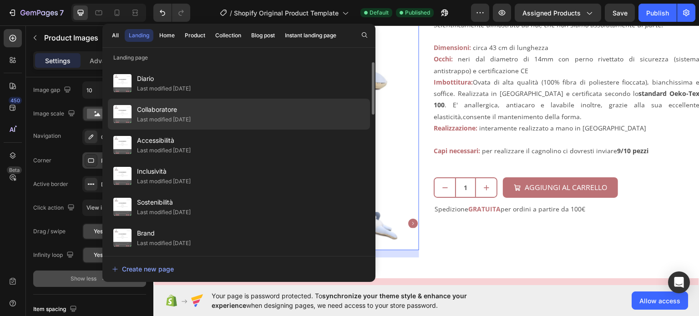
click at [186, 130] on div "Collaboratore Last modified [DATE]" at bounding box center [239, 145] width 262 height 31
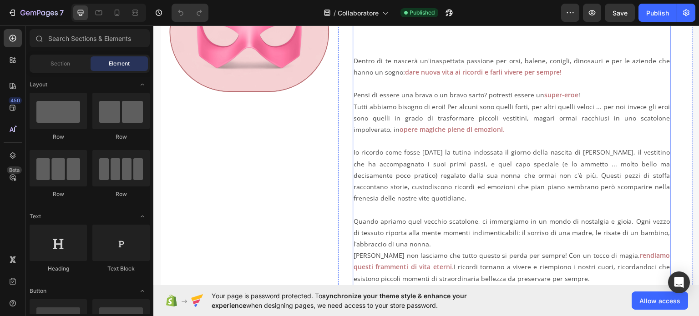
scroll to position [182, 0]
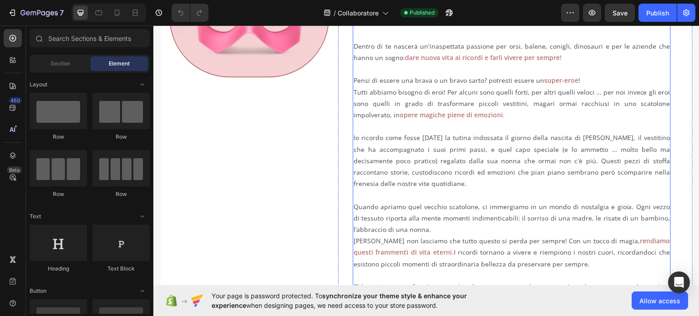
click at [642, 207] on p "Quando apriamo quel vecchio scatolone, ci immergiamo in un mondo di nostalgia e…" at bounding box center [511, 218] width 316 height 35
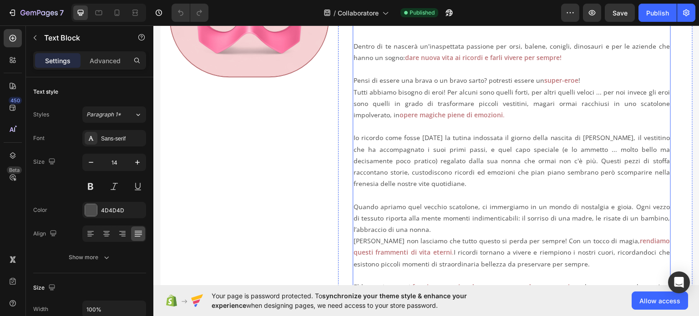
click at [642, 207] on p "Quando apriamo quel vecchio scatolone, ci immergiamo in un mondo di nostalgia e…" at bounding box center [511, 218] width 316 height 35
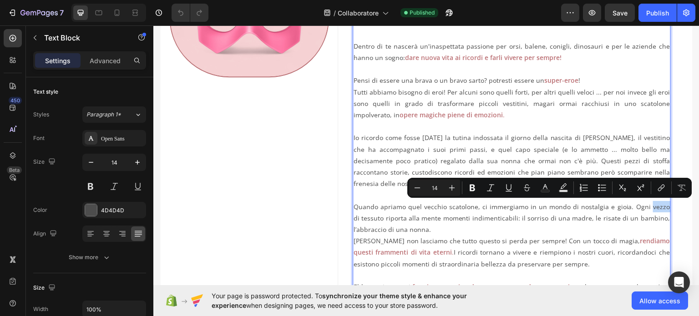
click at [641, 207] on p "Quando apriamo quel vecchio scatolone, ci immergiamo in un mondo di nostalgia e…" at bounding box center [511, 218] width 316 height 35
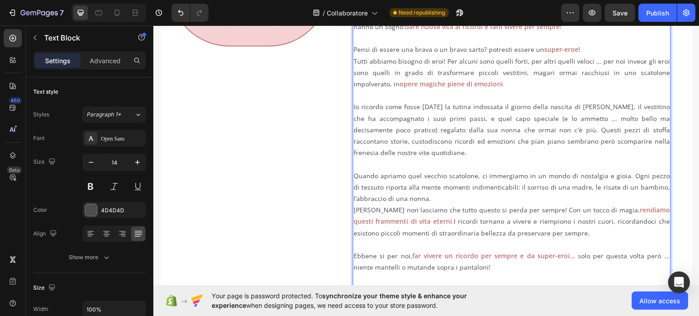
scroll to position [227, 0]
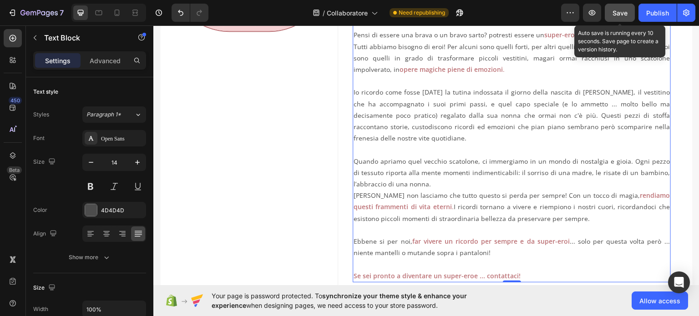
click at [626, 15] on span "Save" at bounding box center [619, 13] width 15 height 8
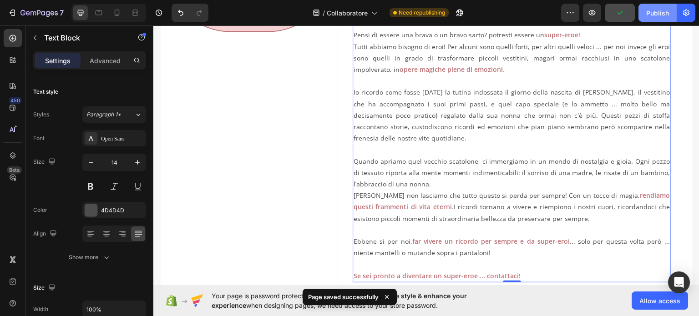
click at [662, 18] on button "Publish" at bounding box center [657, 13] width 38 height 18
